Goal: Check status: Check status

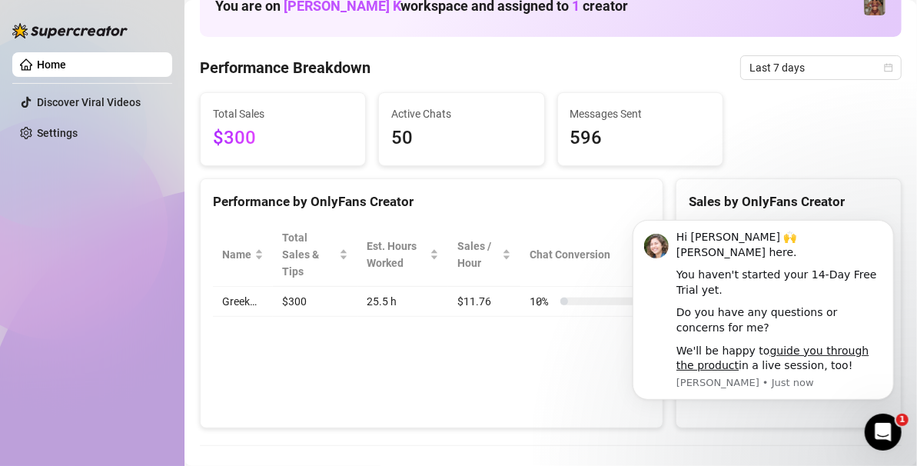
scroll to position [105, 0]
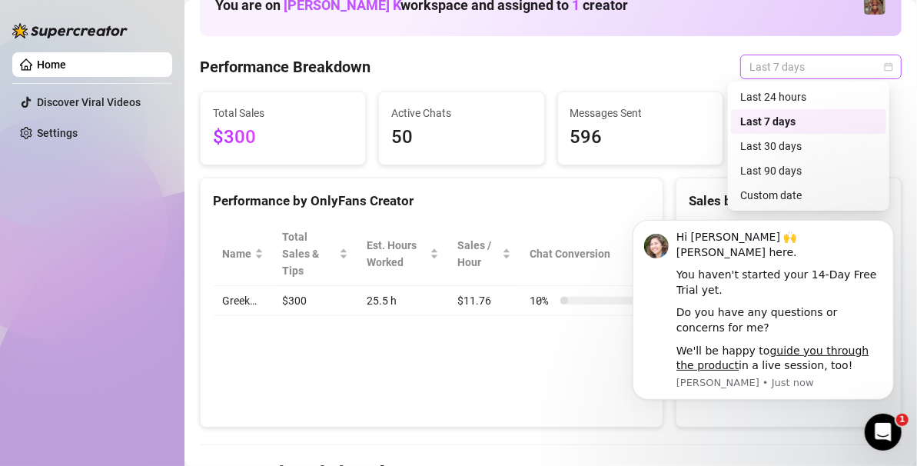
click at [856, 65] on span "Last 7 days" at bounding box center [821, 66] width 143 height 23
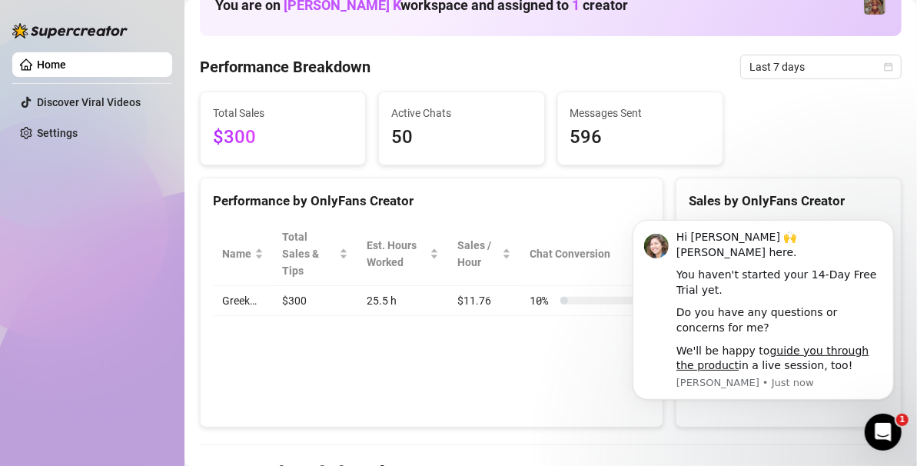
click html "Hi [PERSON_NAME] 🙌 [PERSON_NAME] here. You haven't started your 14-Day Free Tri…"
click at [890, 220] on icon "Dismiss notification" at bounding box center [889, 224] width 8 height 8
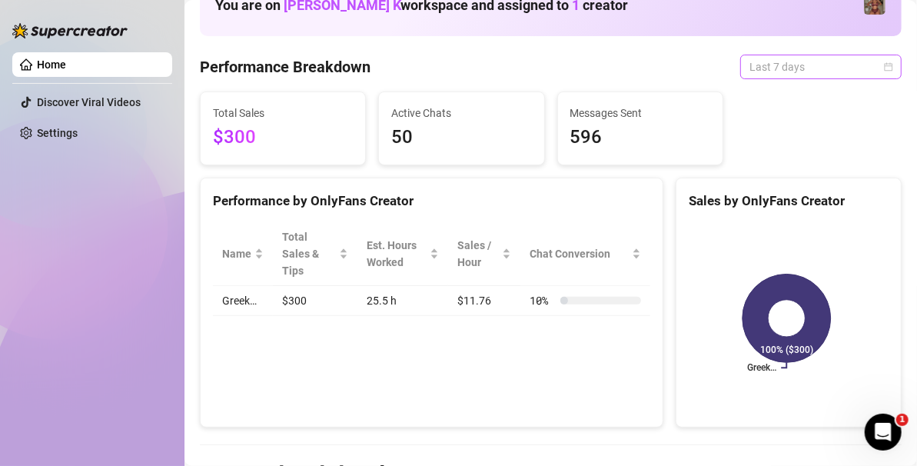
click at [811, 65] on span "Last 7 days" at bounding box center [821, 66] width 143 height 23
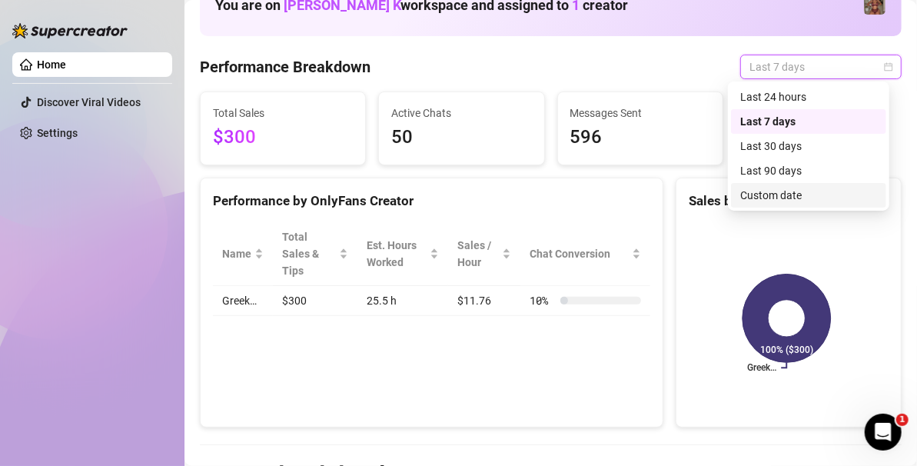
click at [773, 189] on div "Custom date" at bounding box center [808, 195] width 137 height 17
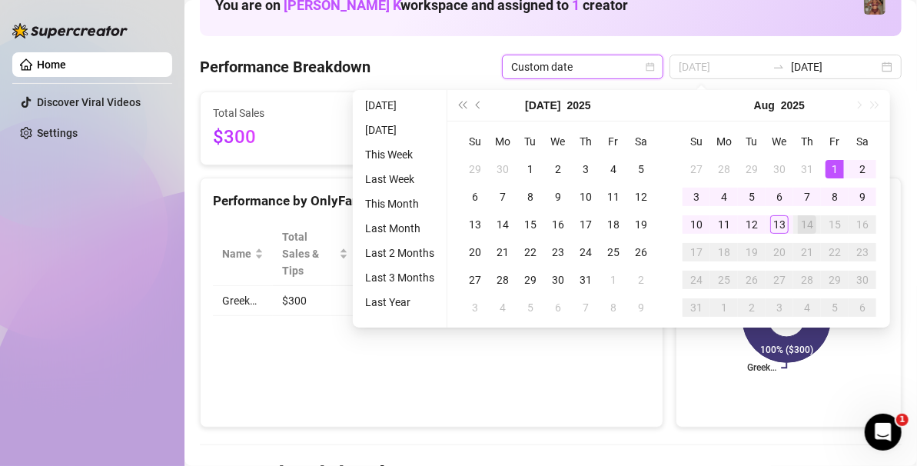
type input "[DATE]"
click at [823, 161] on td "1" at bounding box center [835, 169] width 28 height 28
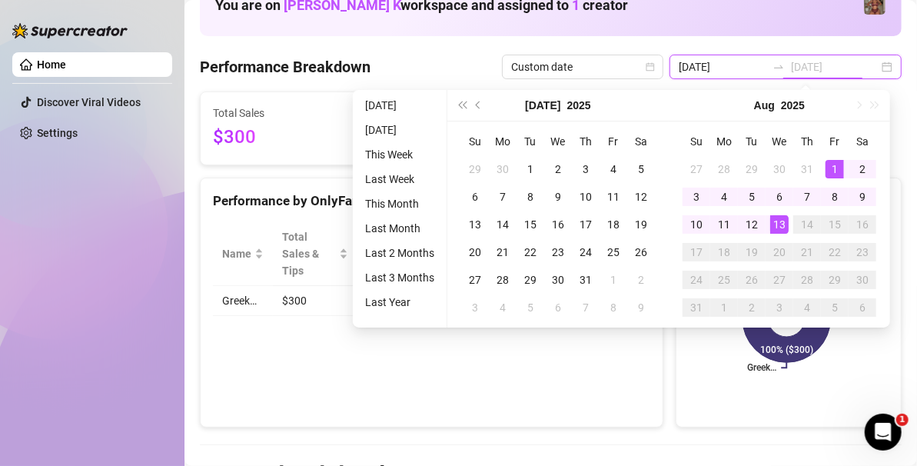
type input "[DATE]"
click at [783, 221] on div "13" at bounding box center [779, 224] width 18 height 18
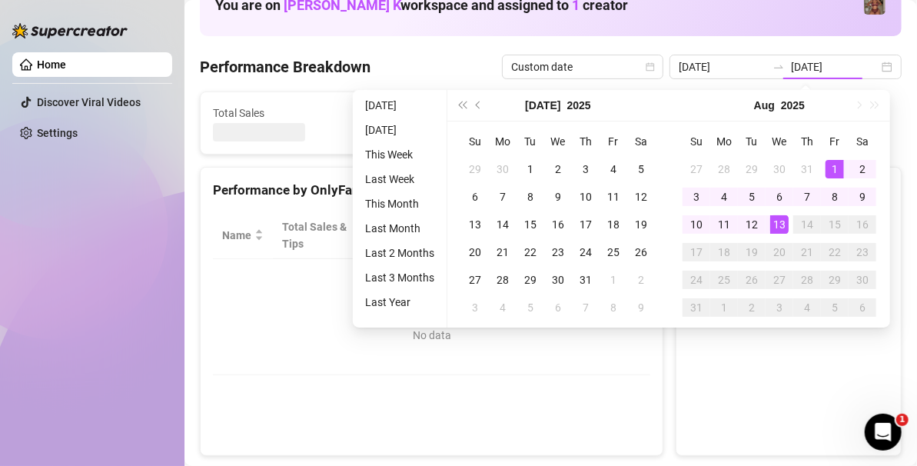
type input "[DATE]"
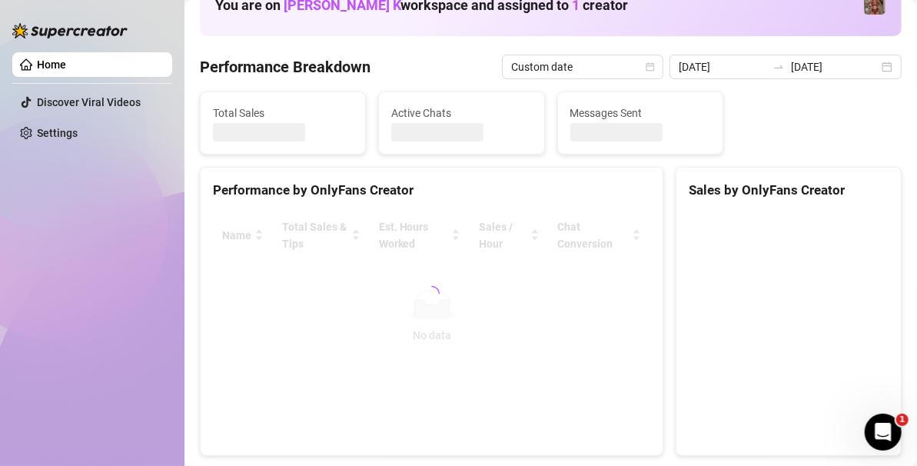
click at [626, 358] on div at bounding box center [431, 293] width 437 height 163
